Goal: Task Accomplishment & Management: Complete application form

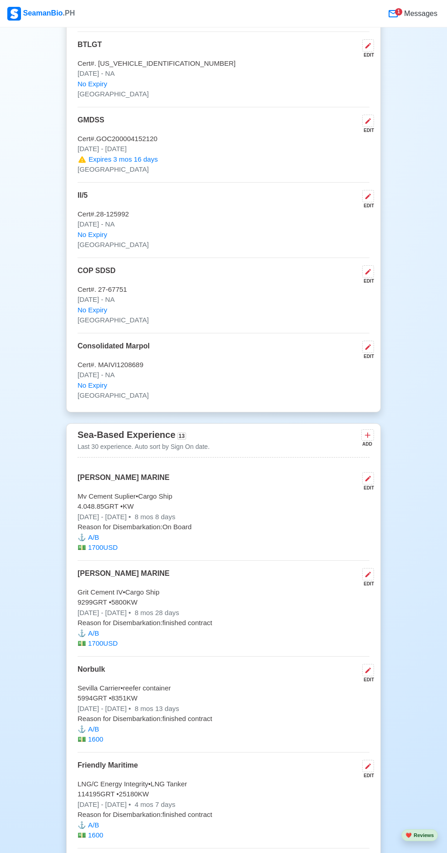
scroll to position [1931, 0]
click at [371, 665] on icon at bounding box center [368, 668] width 7 height 7
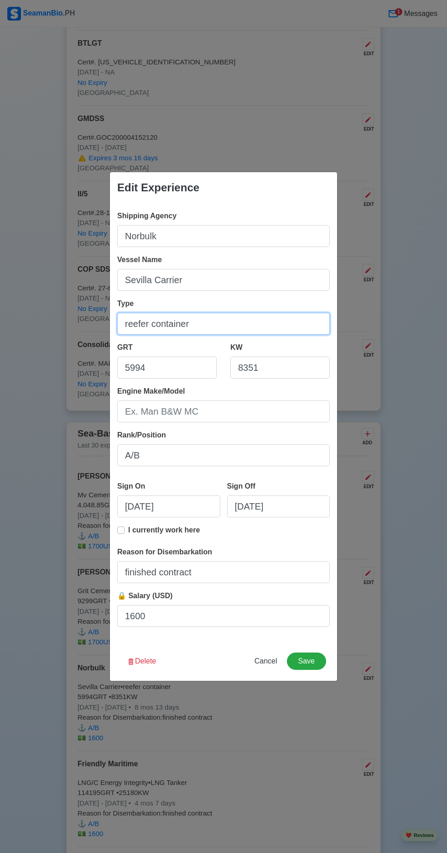
click at [236, 335] on input "reefer container" at bounding box center [223, 324] width 213 height 22
type input "reefer"
click at [309, 661] on button "Save" at bounding box center [306, 660] width 39 height 17
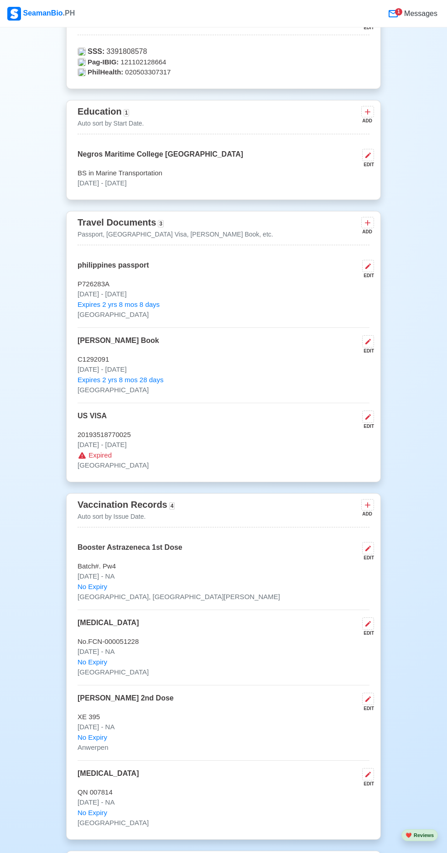
scroll to position [0, 0]
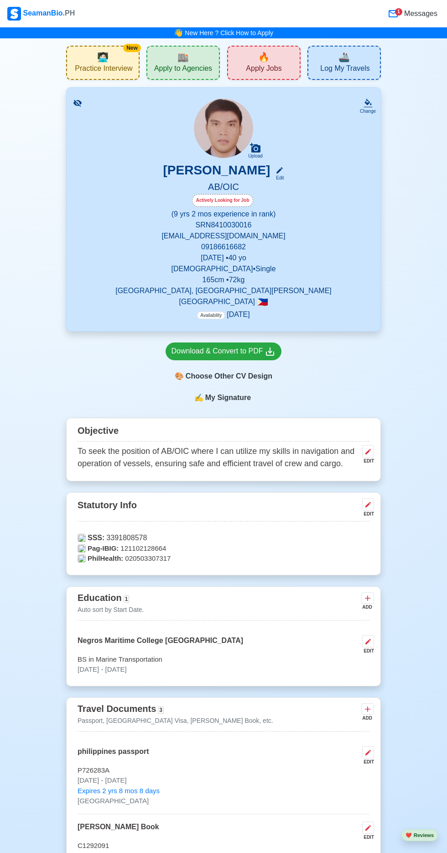
click at [280, 63] on div "🔥 Apply Jobs" at bounding box center [263, 63] width 73 height 34
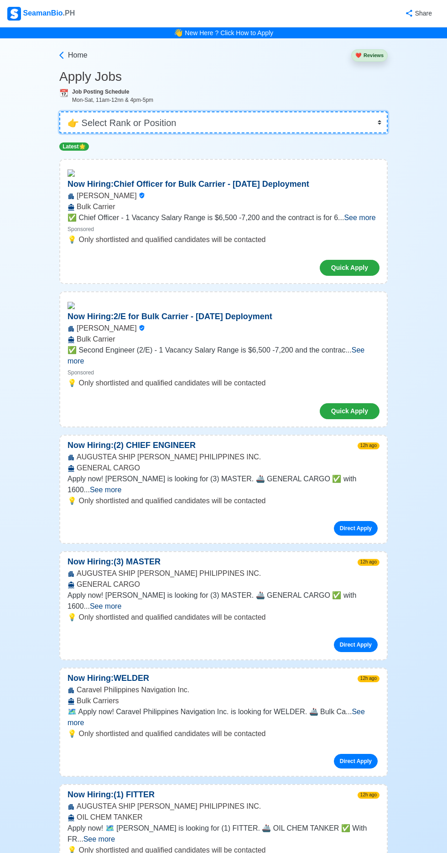
click at [254, 125] on select "👉 Select Rank or Position Master Chief Officer 2nd Officer 3rd Officer Junior O…" at bounding box center [223, 122] width 329 height 22
select select "Junior Officer"
click at [59, 111] on select "👉 Select Rank or Position Master Chief Officer 2nd Officer 3rd Officer Junior O…" at bounding box center [223, 122] width 329 height 22
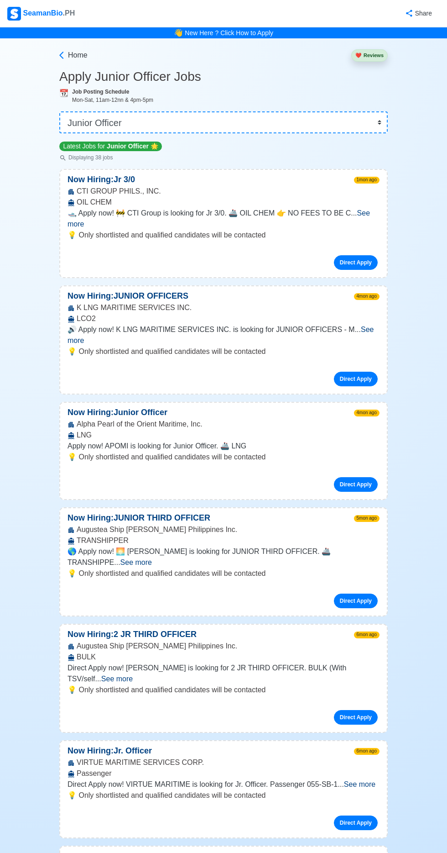
click at [133, 675] on span "See more" at bounding box center [116, 679] width 31 height 8
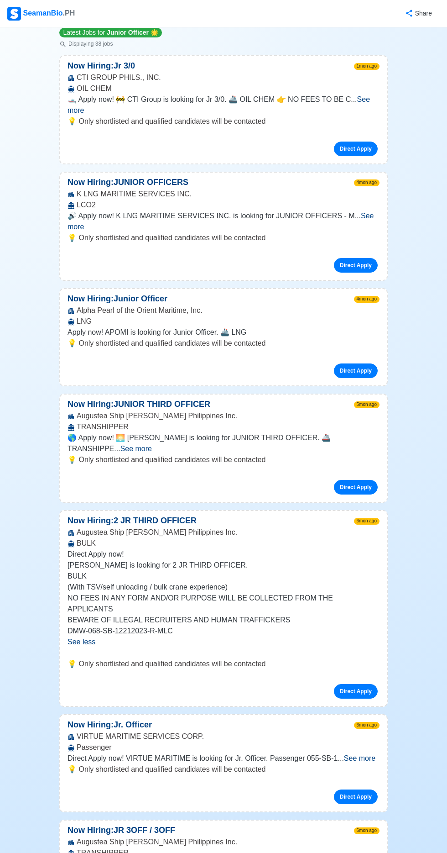
scroll to position [116, 0]
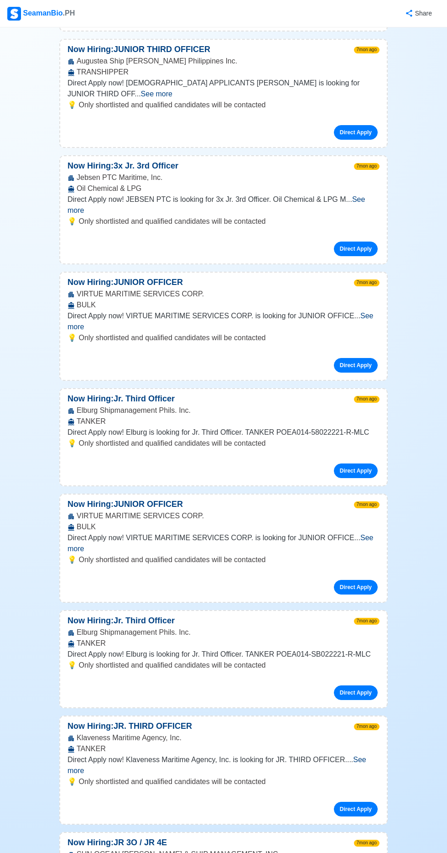
scroll to position [2082, 0]
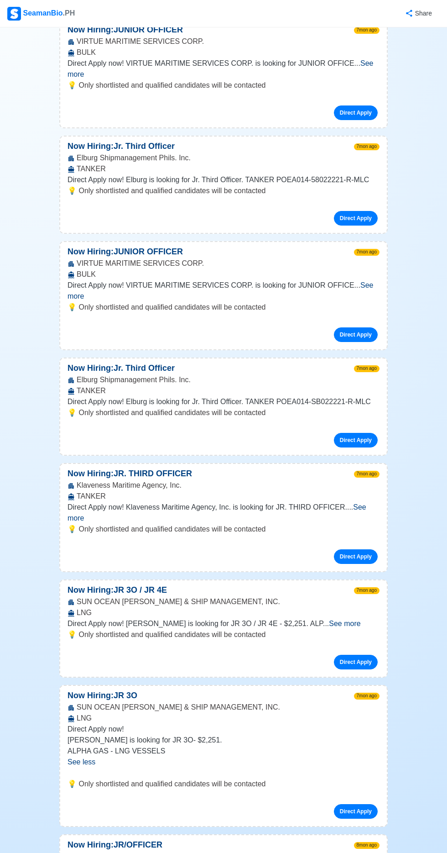
scroll to position [0, 0]
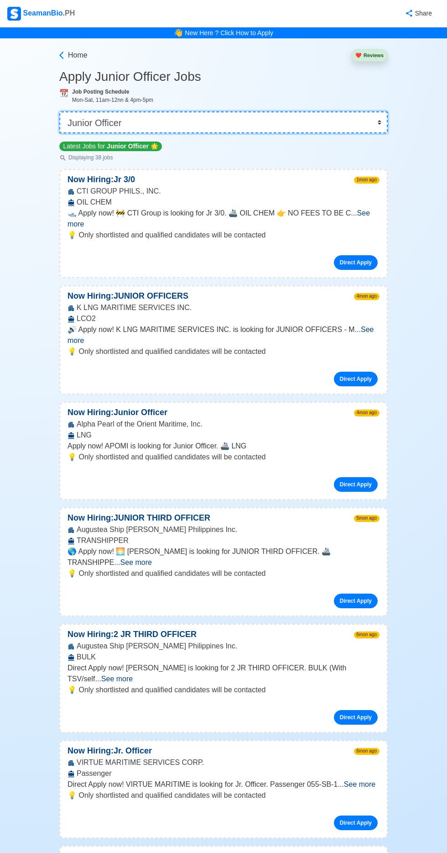
click at [211, 121] on select "👉 Select Rank or Position Master Chief Officer 2nd Officer 3rd Officer Junior O…" at bounding box center [223, 122] width 329 height 22
select select "[PERSON_NAME]"
click at [59, 111] on select "👉 Select Rank or Position Master Chief Officer 2nd Officer 3rd Officer Junior O…" at bounding box center [223, 122] width 329 height 22
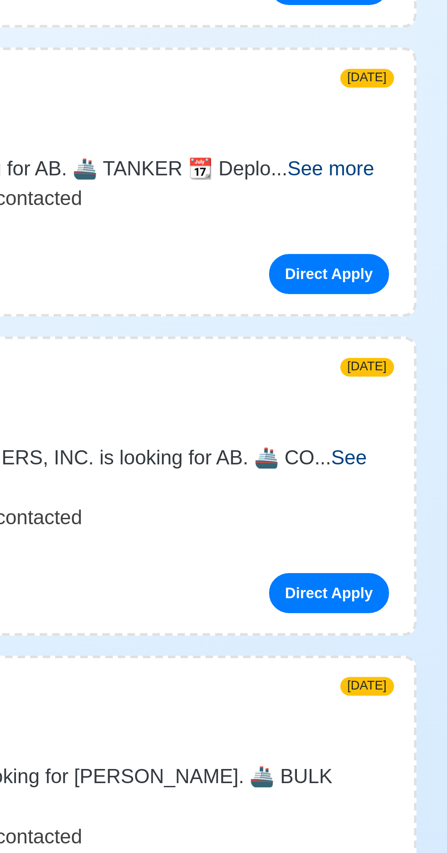
scroll to position [773, 0]
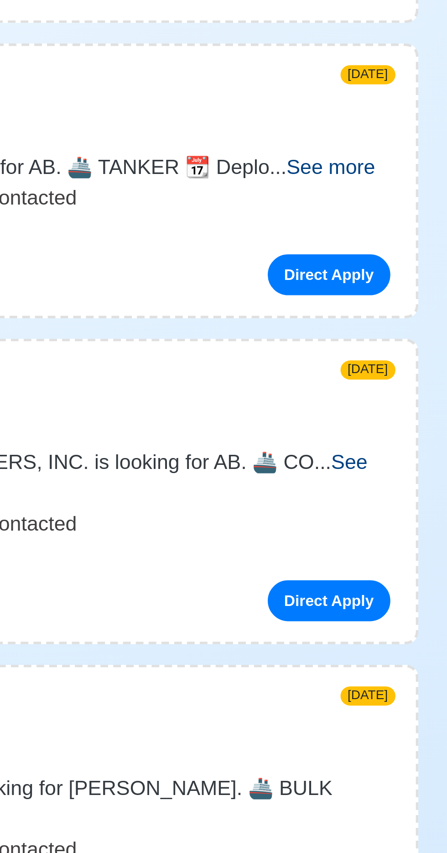
click at [110, 600] on span "See more" at bounding box center [94, 604] width 31 height 8
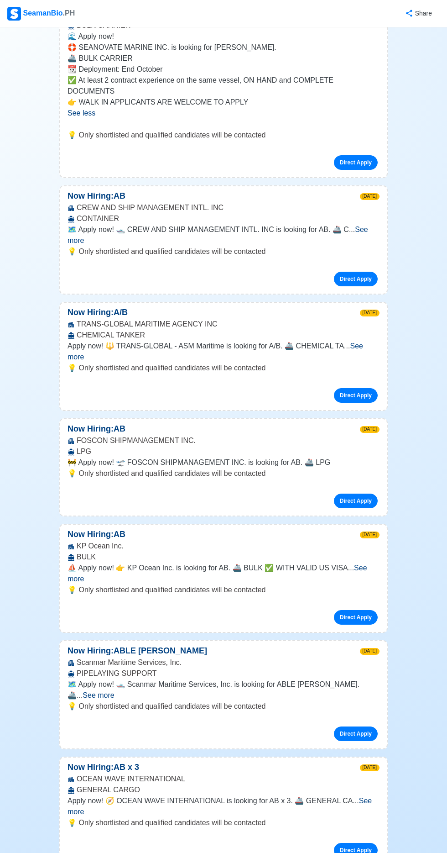
scroll to position [1330, 0]
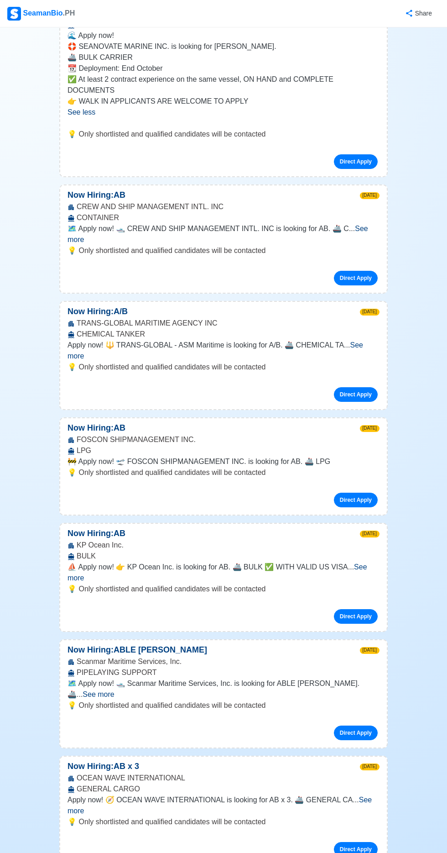
click at [371, 796] on span "See more" at bounding box center [220, 805] width 304 height 19
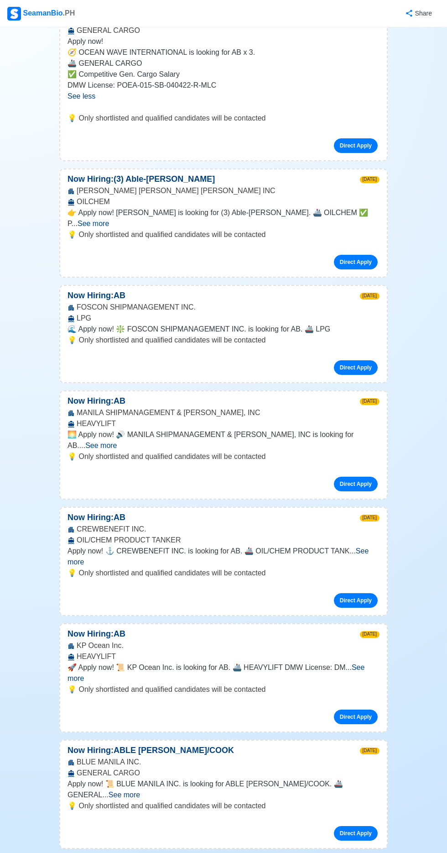
scroll to position [2089, 0]
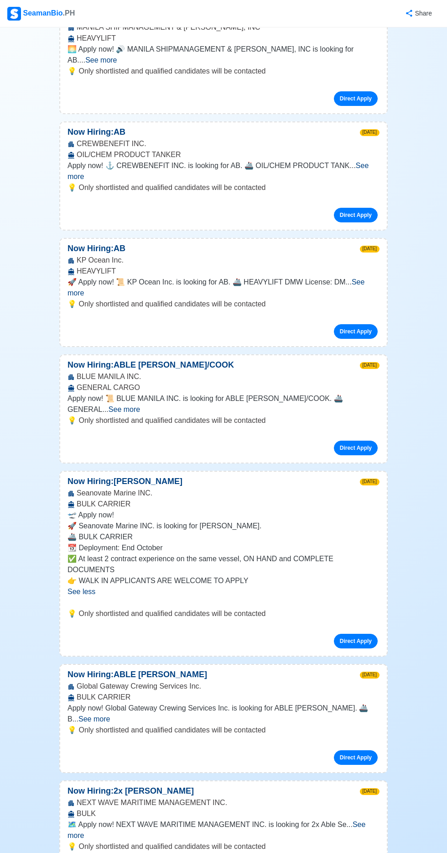
scroll to position [2482, 0]
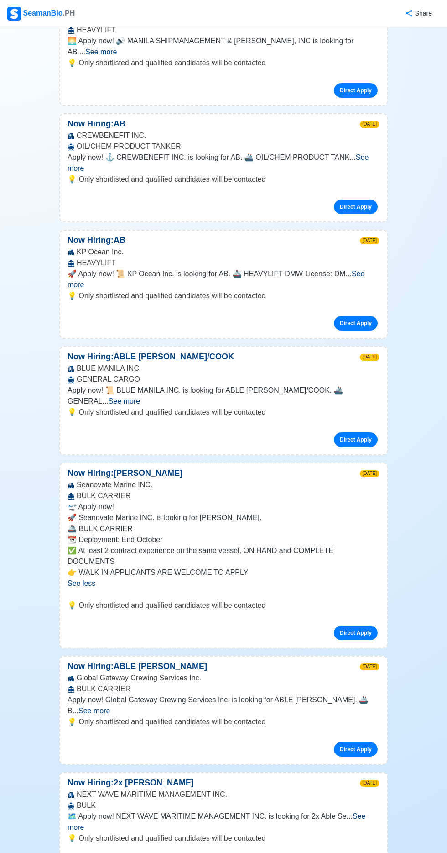
click at [366, 812] on span "See more" at bounding box center [217, 821] width 298 height 19
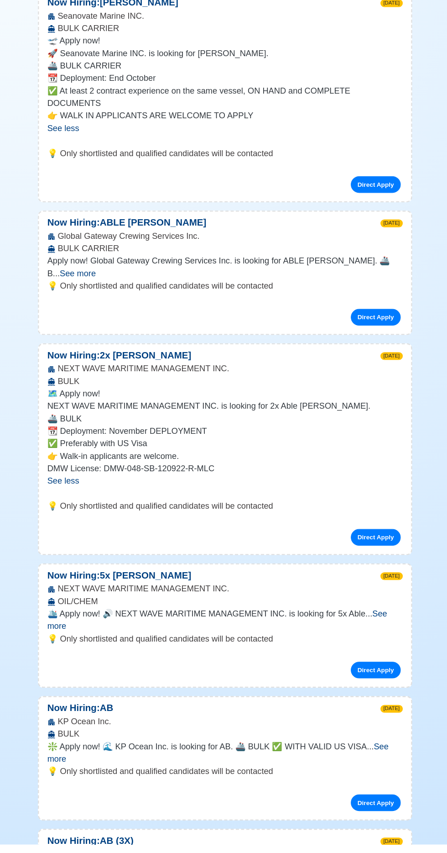
scroll to position [2842, 0]
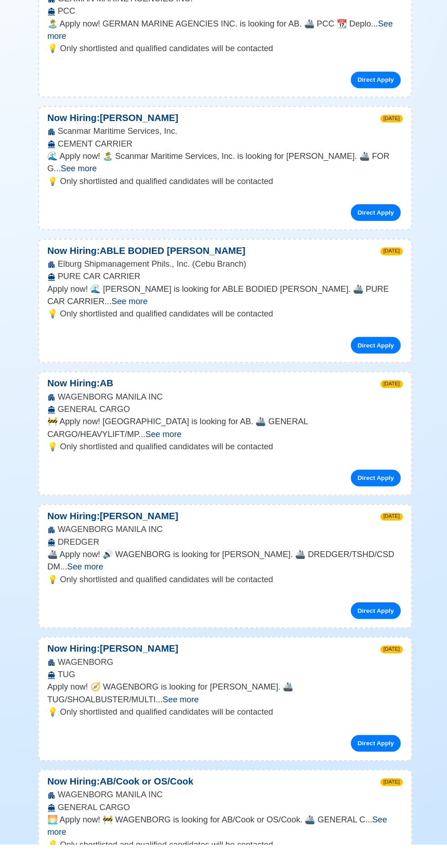
scroll to position [4740, 0]
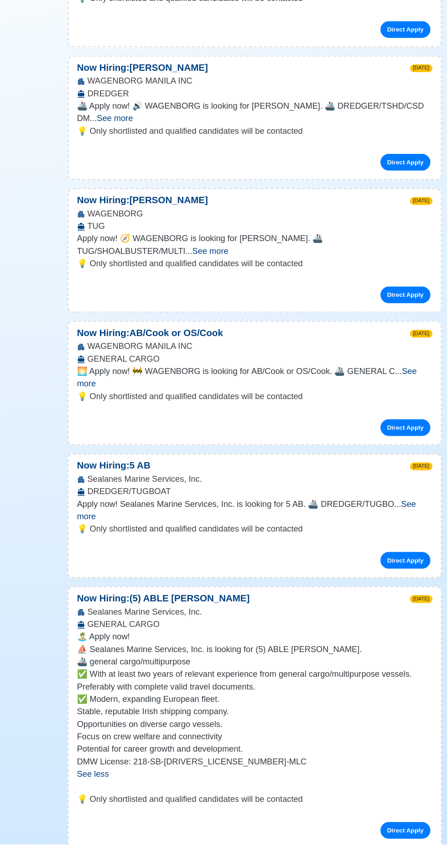
scroll to position [5131, 0]
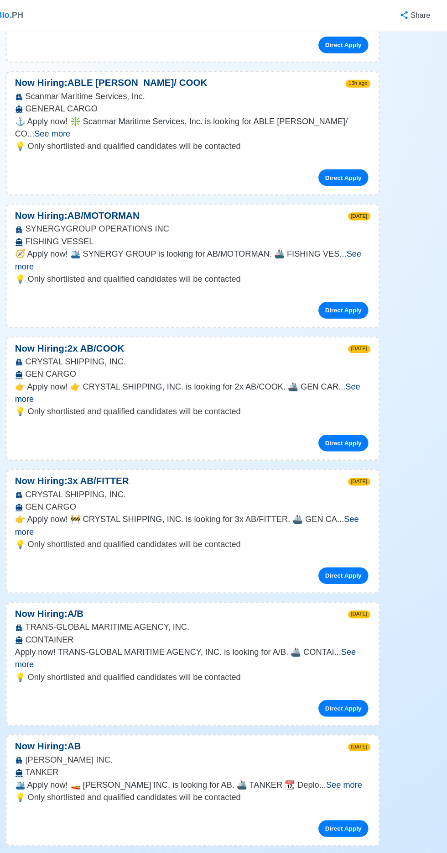
scroll to position [0, 0]
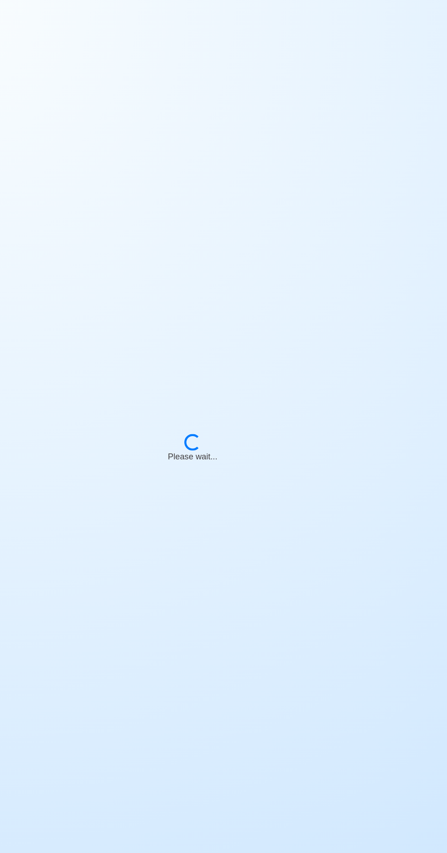
scroll to position [60, 0]
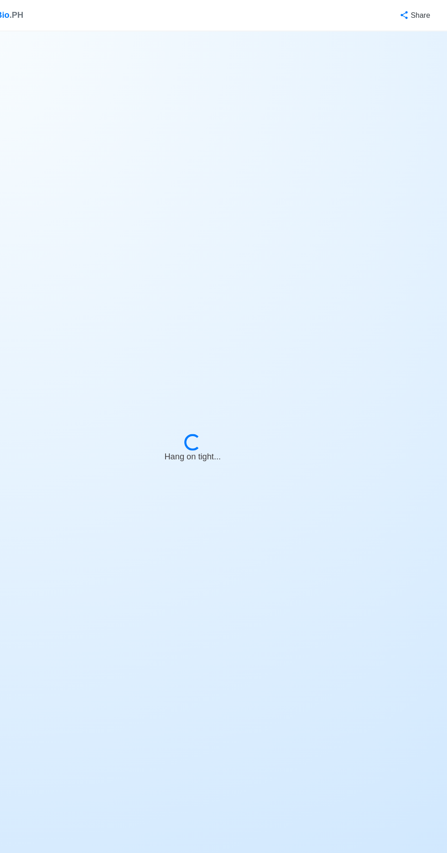
select select "[PERSON_NAME]"
